Goal: Check status: Check status

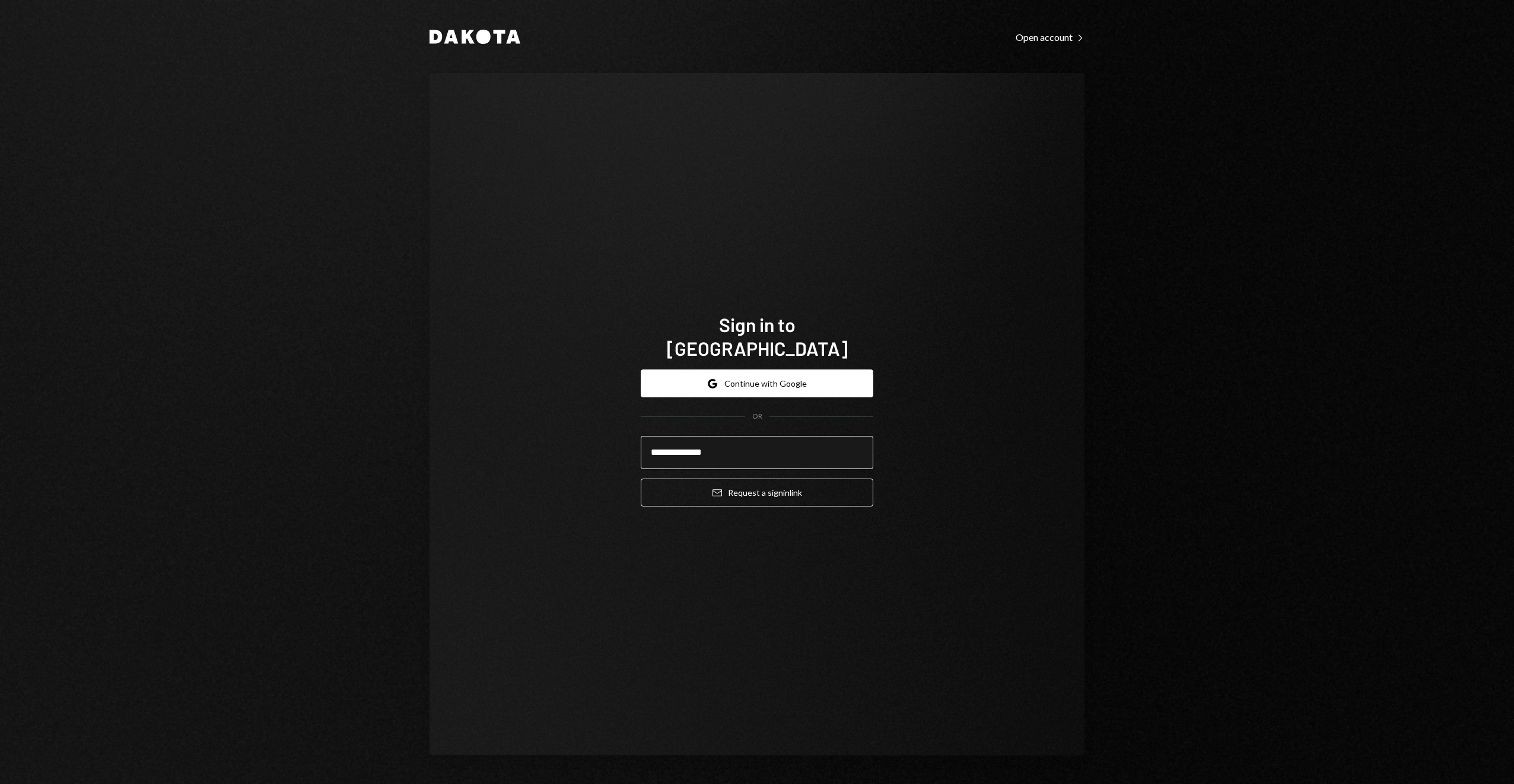
type input "**********"
click at [641, 479] on button "Email Request a sign in link" at bounding box center [757, 492] width 233 height 28
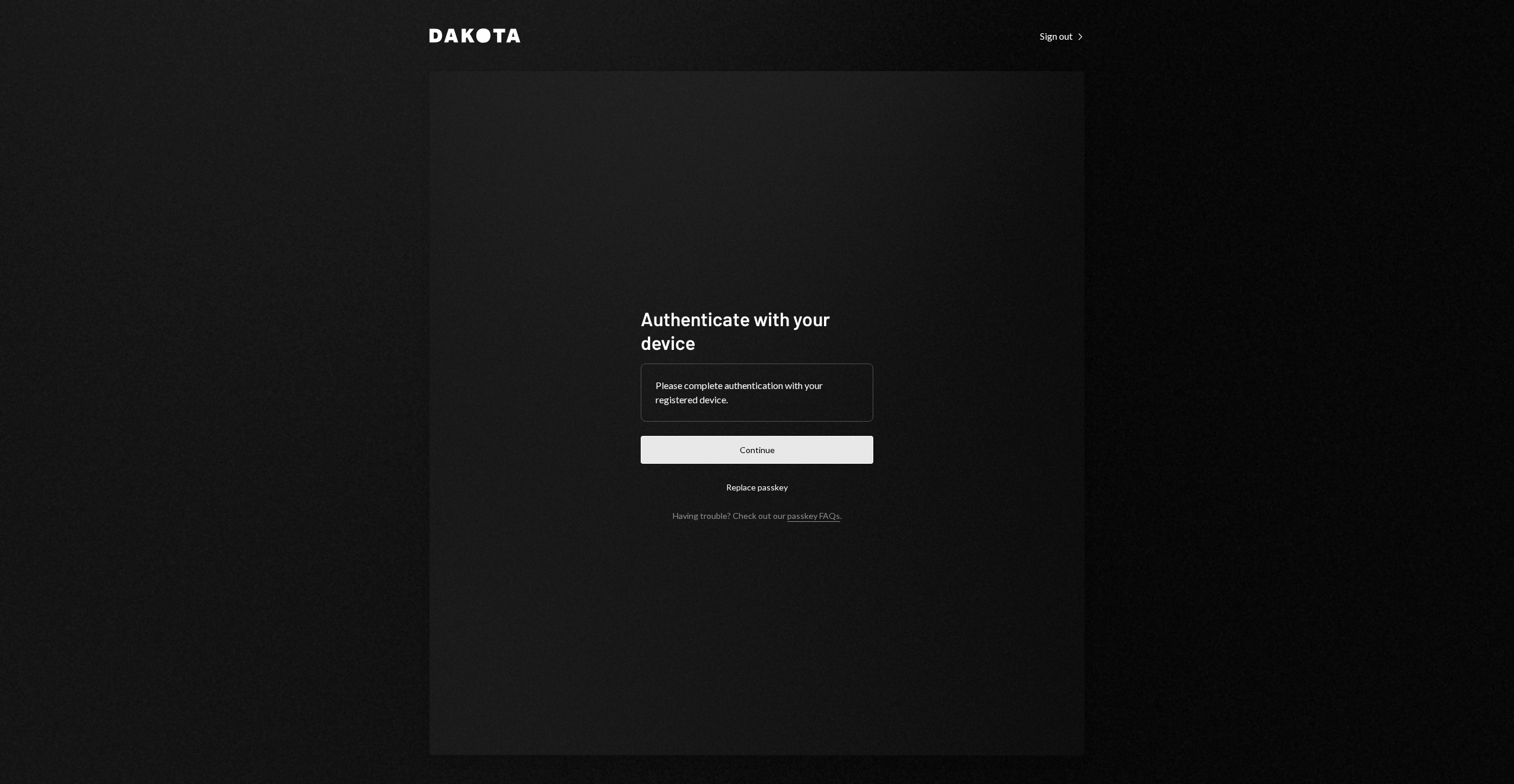
click at [711, 440] on button "Continue" at bounding box center [757, 450] width 233 height 28
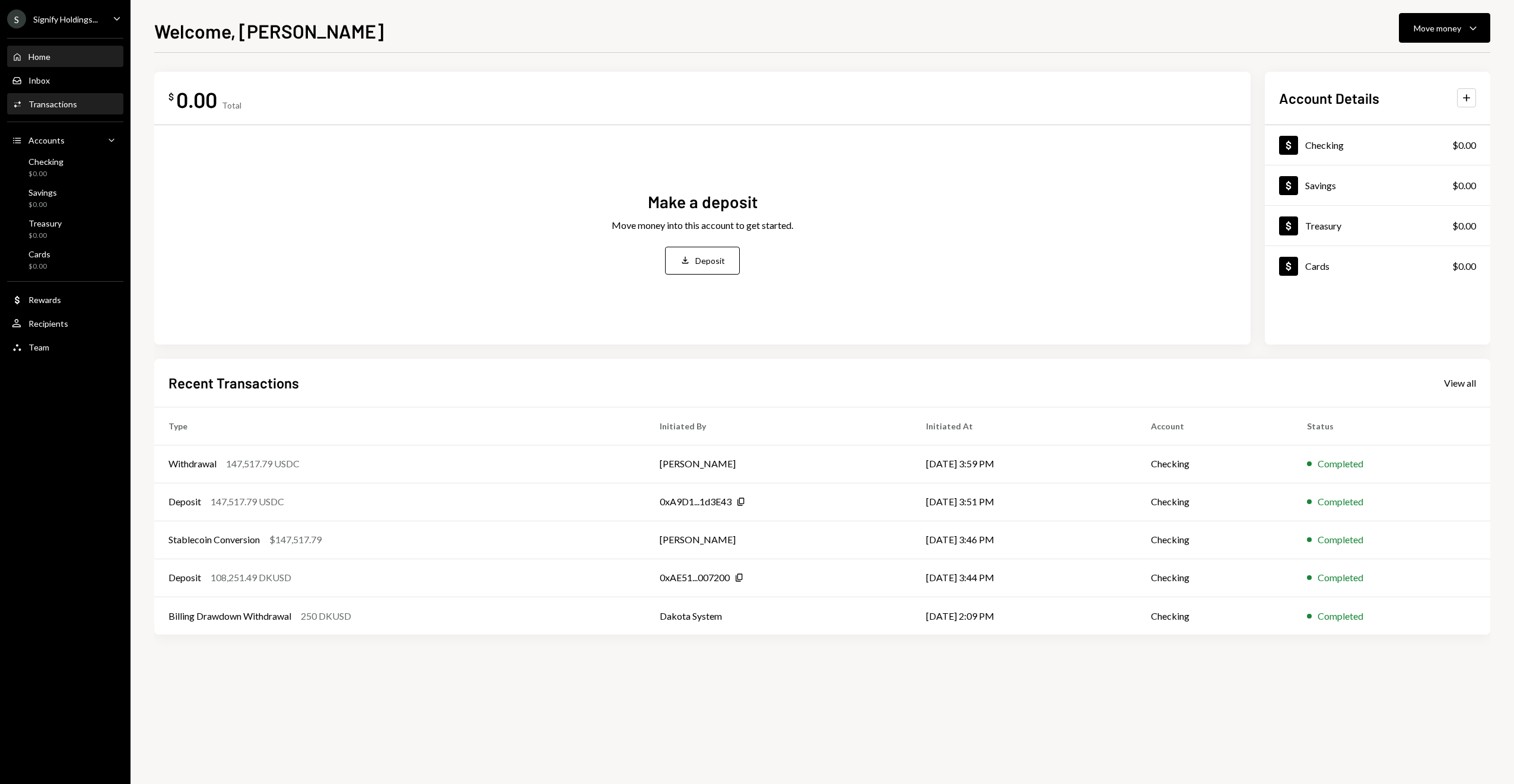
click at [54, 108] on div "Transactions" at bounding box center [53, 104] width 49 height 10
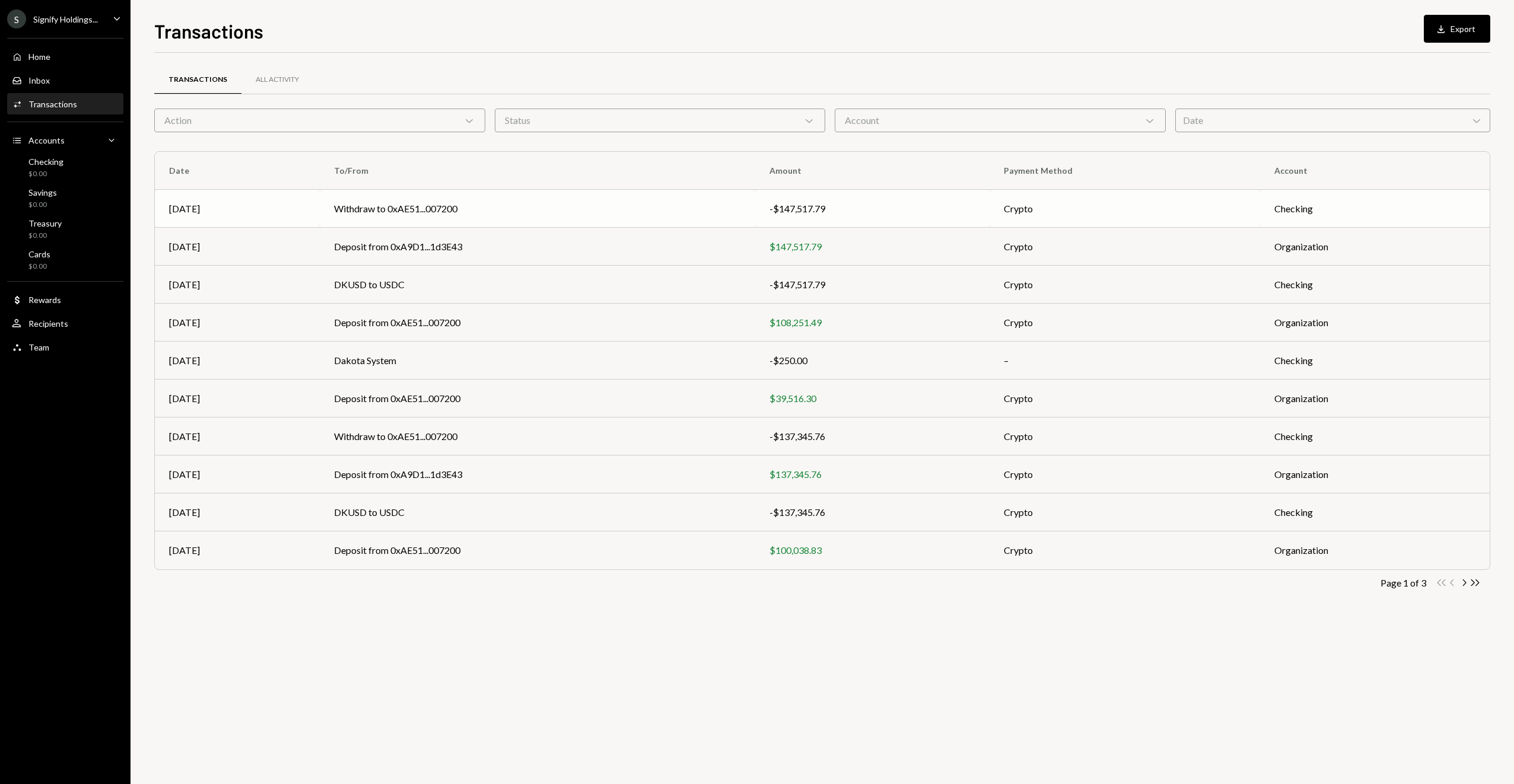
click at [720, 201] on td "Withdraw to 0xAE51...007200" at bounding box center [538, 208] width 436 height 38
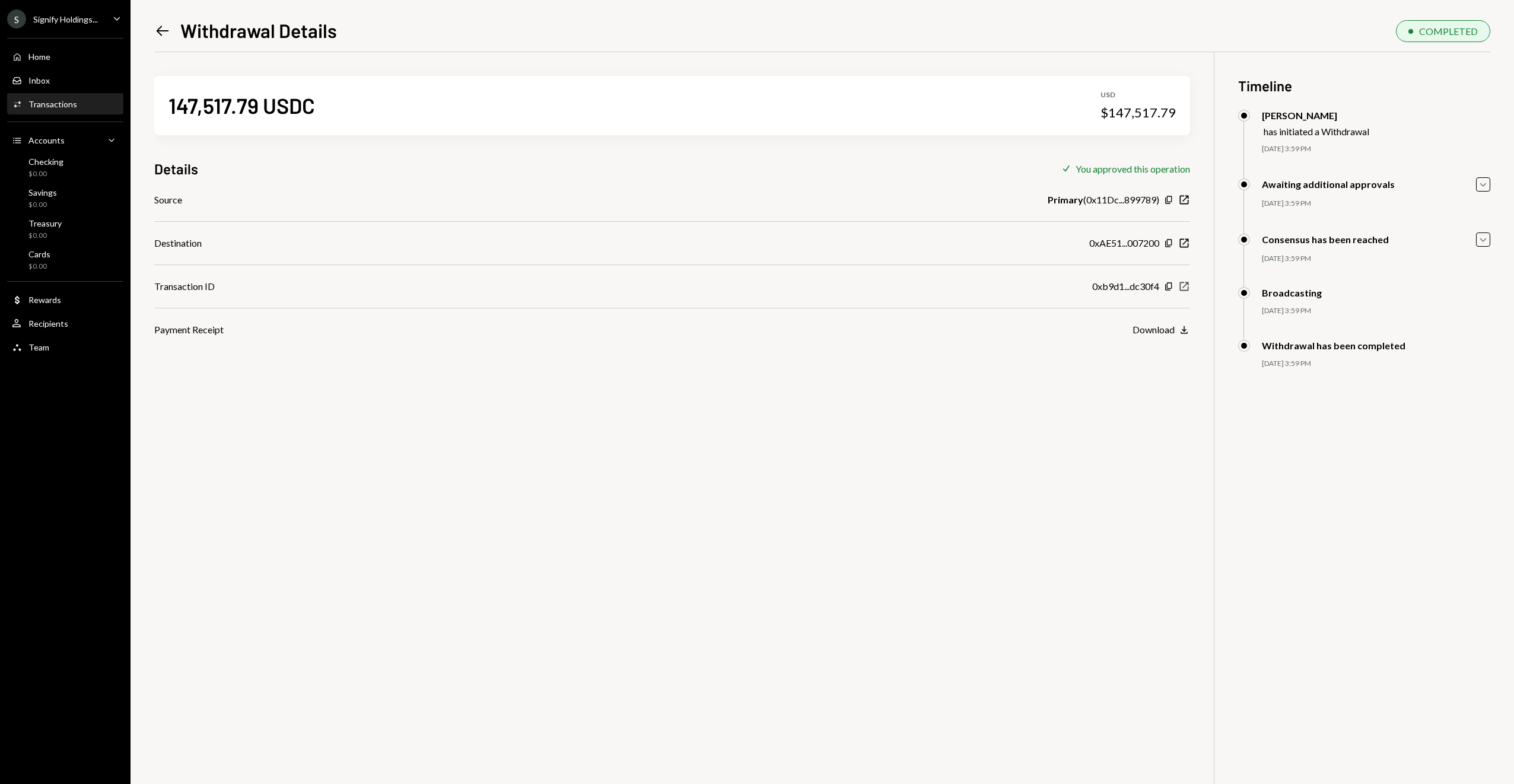
click at [1184, 280] on icon "New Window" at bounding box center [1184, 286] width 12 height 12
